Goal: Check status: Check status

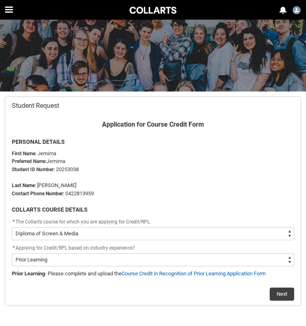
select select "recordPicklist_ProgramEnrollment.a0jOZ000004cdfZYAQ"
select select "Prior_Learning_RPL"
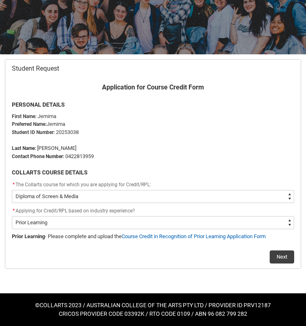
scroll to position [37, 0]
click at [284, 257] on button "Next" at bounding box center [282, 256] width 25 height 13
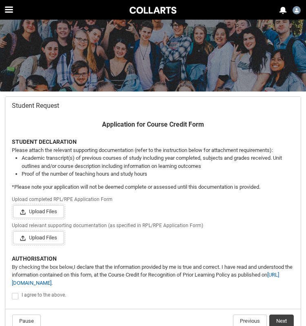
scroll to position [15, 0]
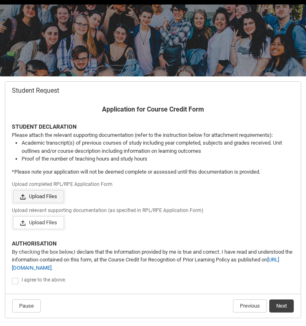
click at [43, 198] on span "Upload Files" at bounding box center [38, 196] width 51 height 13
click at [13, 190] on input "Upload Files Or drop files" at bounding box center [13, 190] width 0 height 0
type lightning-input "C:\fakepath\Course Credit in Recognition of Prior Learning Application Form (tr…"
type input "C:\fakepath\Course Credit in Recognition of Prior Learning Application Form (tr…"
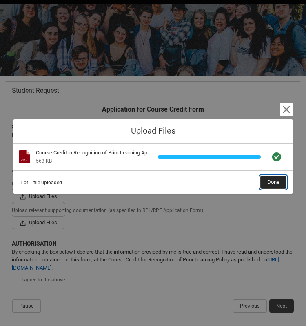
click at [265, 181] on button "Done" at bounding box center [274, 182] width 26 height 13
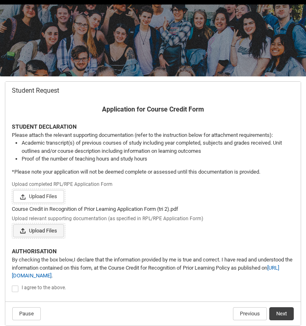
click at [49, 230] on span "Upload Files" at bounding box center [38, 230] width 51 height 13
click at [13, 224] on input "Upload Files Or drop files" at bounding box center [13, 224] width 0 height 0
type lightning-input "C:\fakepath\RPL Additional Info tri 2.pdf"
type input "C:\fakepath\RPL Additional Info tri 2.pdf"
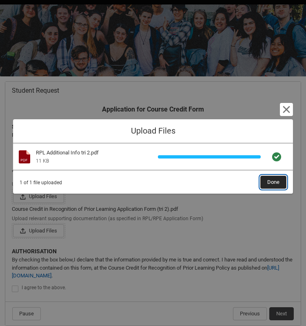
click at [271, 180] on span "Done" at bounding box center [274, 182] width 12 height 12
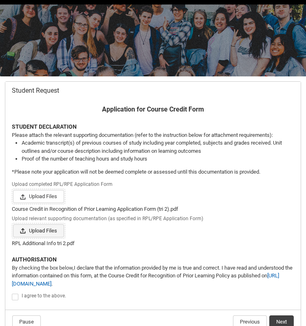
click at [58, 229] on span "Upload Files" at bounding box center [38, 230] width 51 height 13
click at [13, 224] on input "Upload Files Or drop files" at bounding box center [13, 224] width 0 height 0
type lightning-input "C:\fakepath\Transcript (1).pdf"
type input "C:\fakepath\Transcript (1).pdf"
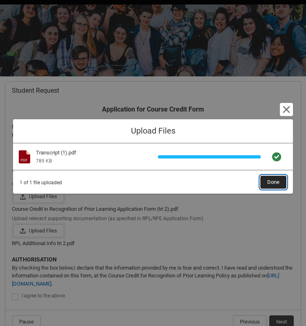
click at [268, 181] on span "Done" at bounding box center [274, 182] width 12 height 12
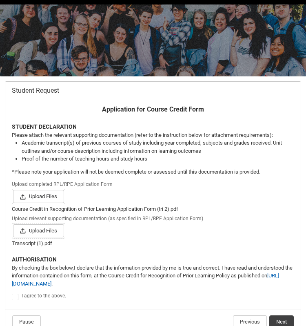
click at [135, 221] on span "Upload relevant supporting documentation (as specified in RPL/RPE Application F…" at bounding box center [109, 217] width 195 height 9
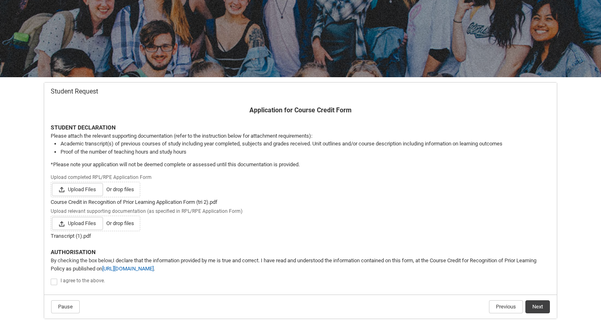
scroll to position [80, 0]
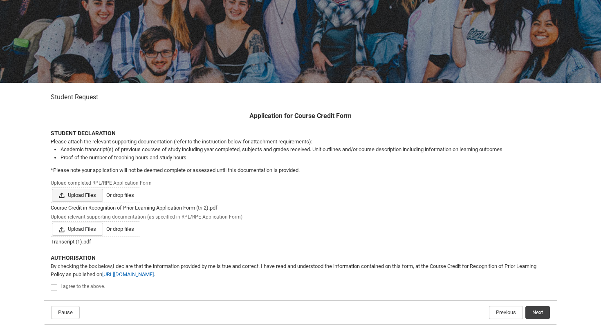
click at [88, 194] on span "Upload Files" at bounding box center [77, 195] width 51 height 13
click at [52, 189] on input "Upload Files Or drop files" at bounding box center [51, 188] width 0 height 0
type input "C:\fakepath\Course Credit in Recognition of Prior Learning Application Form (tr…"
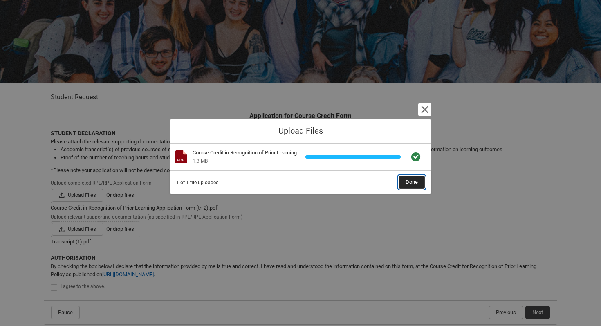
click at [306, 184] on span "Done" at bounding box center [411, 182] width 12 height 12
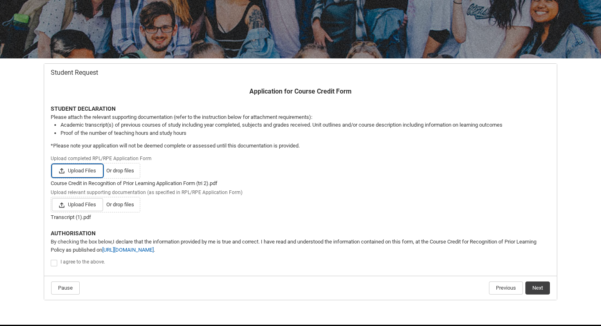
scroll to position [108, 0]
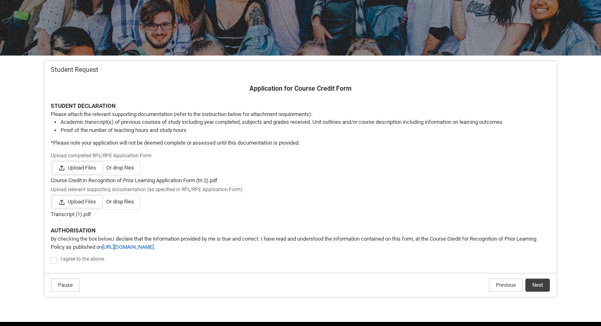
click at [53, 258] on span "Redu_Student_Request flow" at bounding box center [54, 260] width 7 height 7
click at [51, 256] on input "Redu_Student_Request flow" at bounding box center [50, 255] width 0 height 0
type lightning-input "true"
checkbox input "true"
click at [306, 282] on button "Next" at bounding box center [537, 285] width 25 height 13
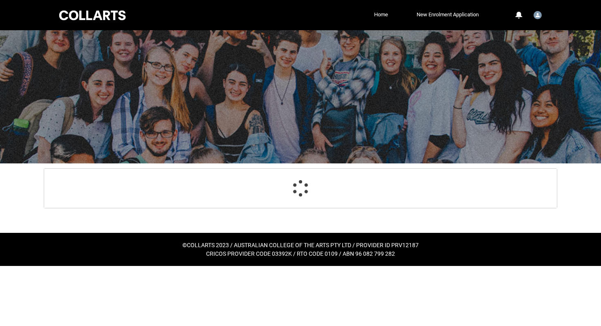
scroll to position [0, 0]
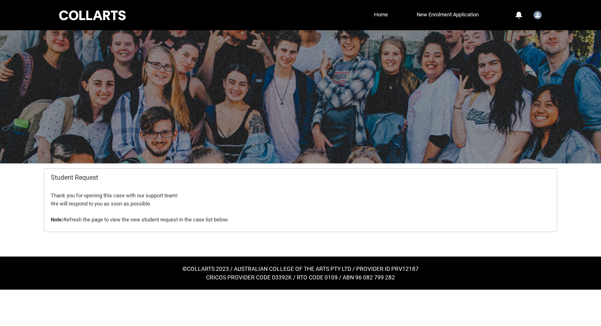
click at [107, 11] on div at bounding box center [92, 15] width 69 height 13
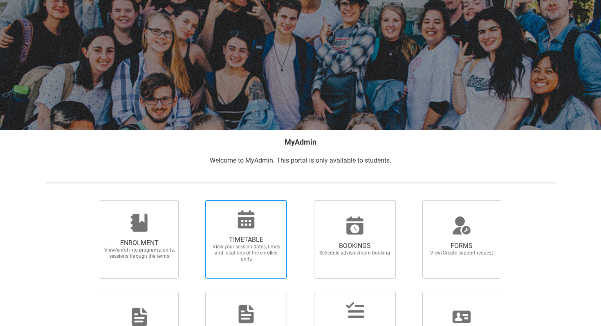
scroll to position [89, 0]
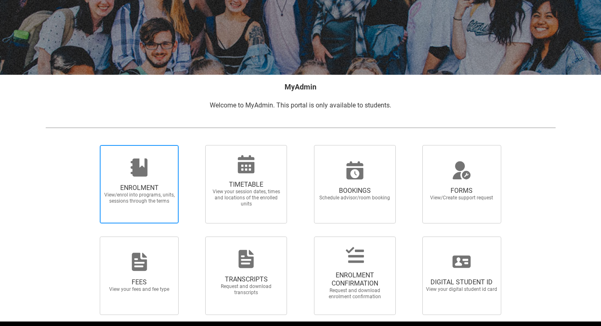
click at [132, 188] on span "ENROLMENT" at bounding box center [139, 188] width 72 height 8
click at [90, 145] on input "ENROLMENT View/enrol into programs, units, sessions through the terms" at bounding box center [89, 145] width 0 height 0
radio input "true"
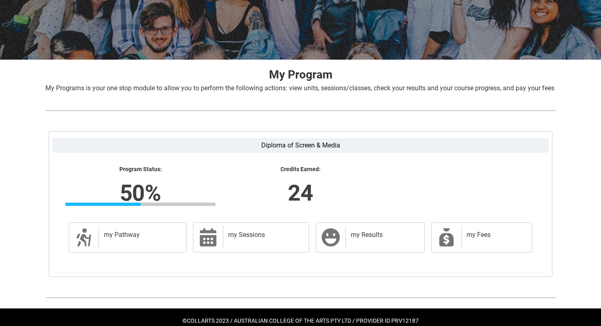
scroll to position [129, 0]
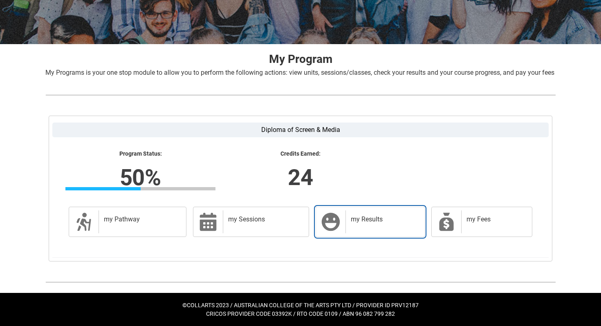
click at [306, 226] on div "my Results" at bounding box center [383, 221] width 76 height 23
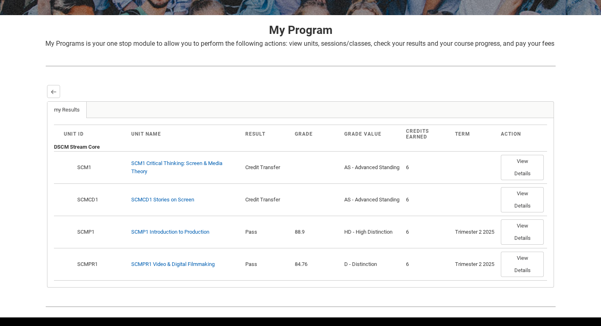
scroll to position [149, 0]
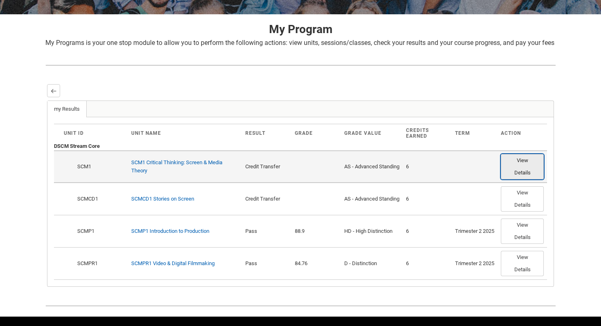
click at [306, 178] on button "View Details" at bounding box center [522, 166] width 43 height 25
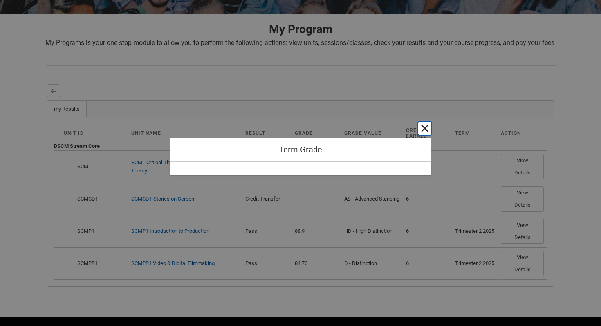
click at [306, 125] on button "Cancel and close" at bounding box center [424, 128] width 13 height 13
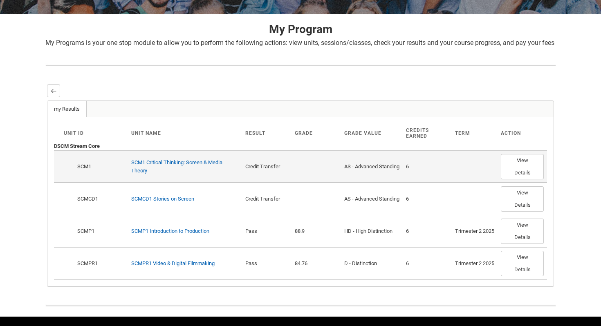
click at [306, 181] on td "AS - Advanced Standing" at bounding box center [372, 166] width 62 height 32
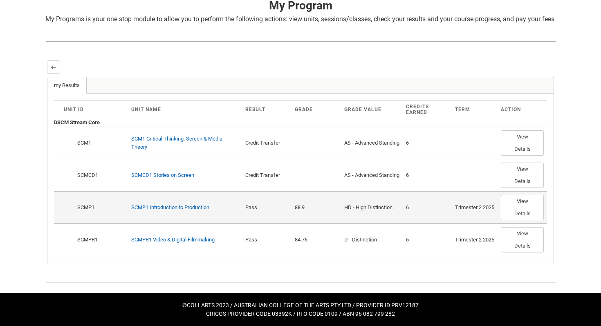
scroll to position [183, 0]
click at [306, 208] on button "View Details" at bounding box center [522, 207] width 43 height 25
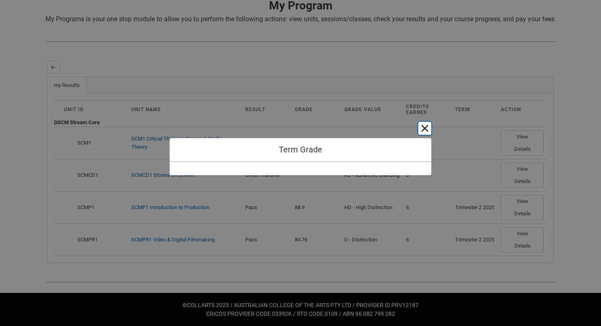
click at [306, 125] on button "Cancel and close" at bounding box center [424, 128] width 13 height 13
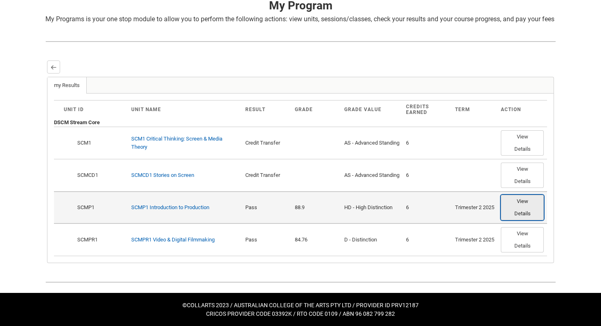
click at [306, 215] on button "View Details" at bounding box center [522, 207] width 43 height 25
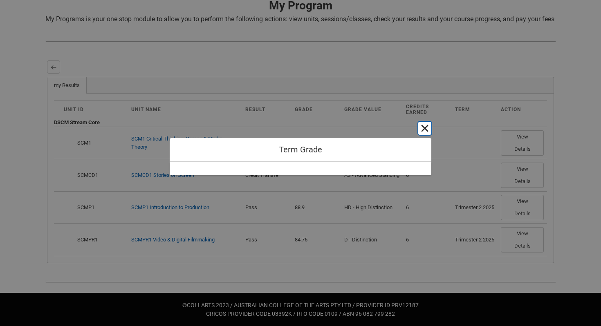
click at [306, 125] on button "Cancel and close" at bounding box center [424, 128] width 13 height 13
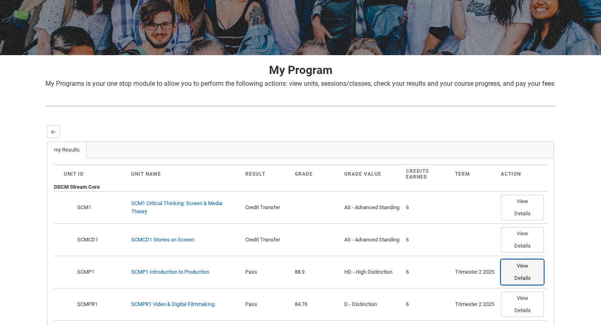
scroll to position [153, 0]
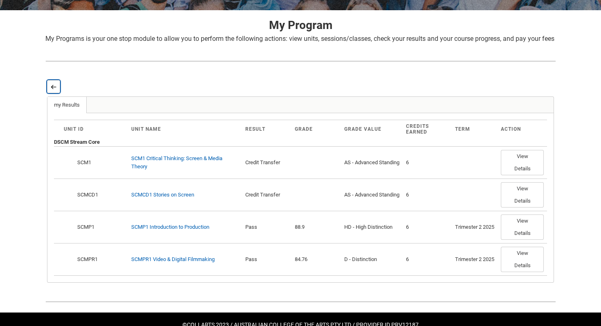
click at [56, 93] on button "Back" at bounding box center [53, 86] width 13 height 13
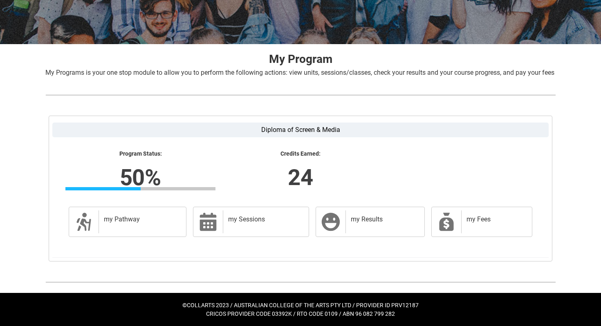
scroll to position [129, 0]
click at [306, 221] on icon at bounding box center [446, 222] width 20 height 20
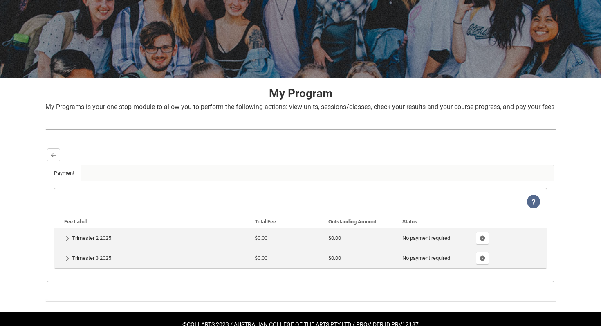
scroll to position [114, 0]
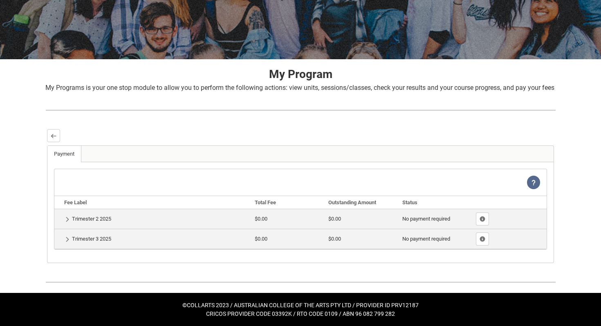
click at [103, 220] on td "Show Details Trimester 2 2025" at bounding box center [152, 219] width 197 height 20
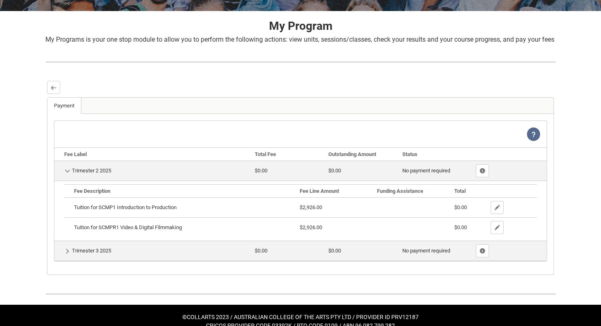
scroll to position [174, 0]
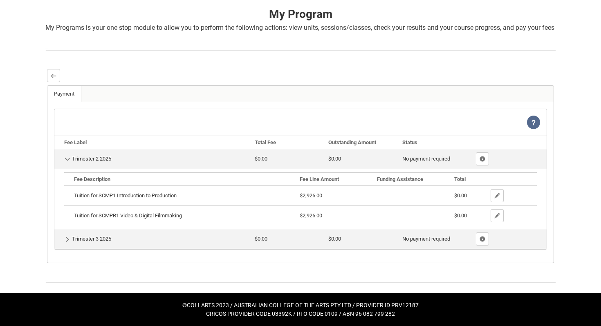
click at [78, 238] on td "Show Details Trimester 3 2025" at bounding box center [152, 239] width 197 height 20
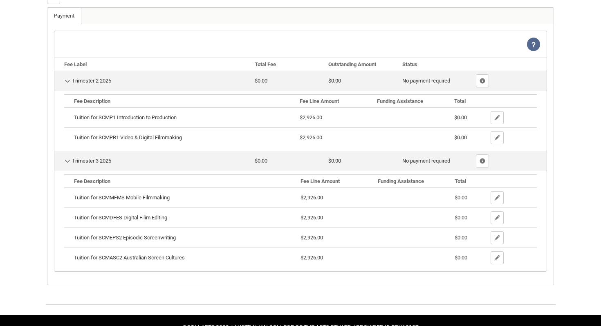
scroll to position [243, 0]
